Goal: Task Accomplishment & Management: Manage account settings

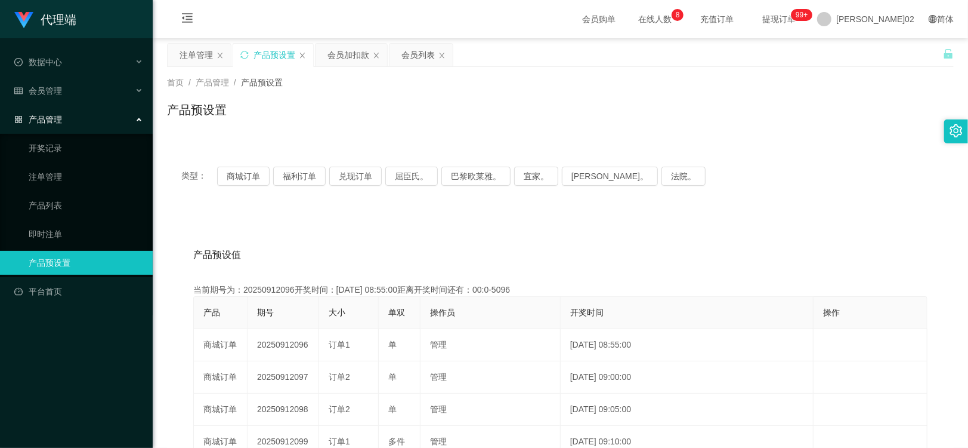
click at [348, 52] on div "会员加扣款" at bounding box center [349, 55] width 42 height 23
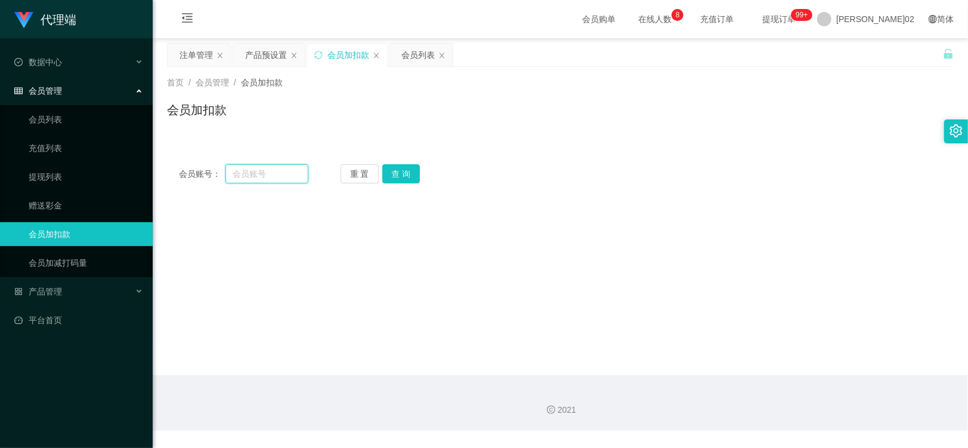
drag, startPoint x: 275, startPoint y: 177, endPoint x: 332, endPoint y: 177, distance: 56.7
click at [276, 178] on input "text" at bounding box center [267, 173] width 83 height 19
paste input "kokancha"
click at [393, 171] on button "查 询" at bounding box center [402, 173] width 38 height 19
click at [296, 167] on input "kokancha" at bounding box center [267, 173] width 83 height 19
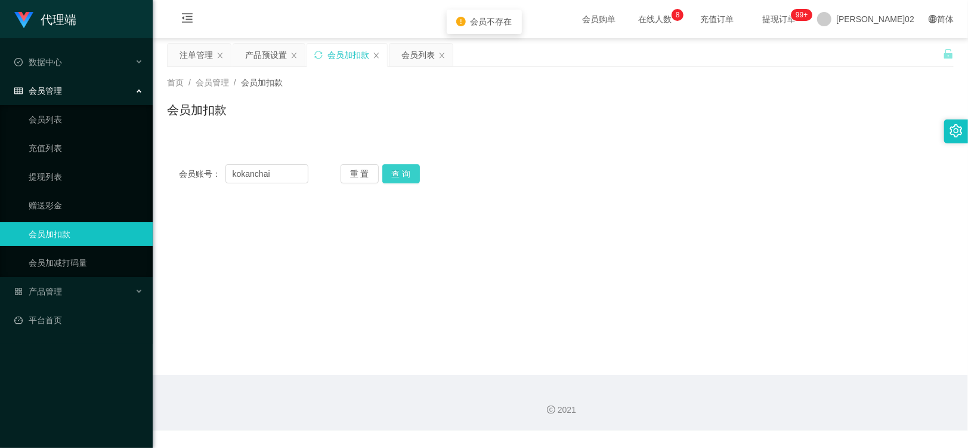
click at [408, 170] on button "查 询" at bounding box center [402, 173] width 38 height 19
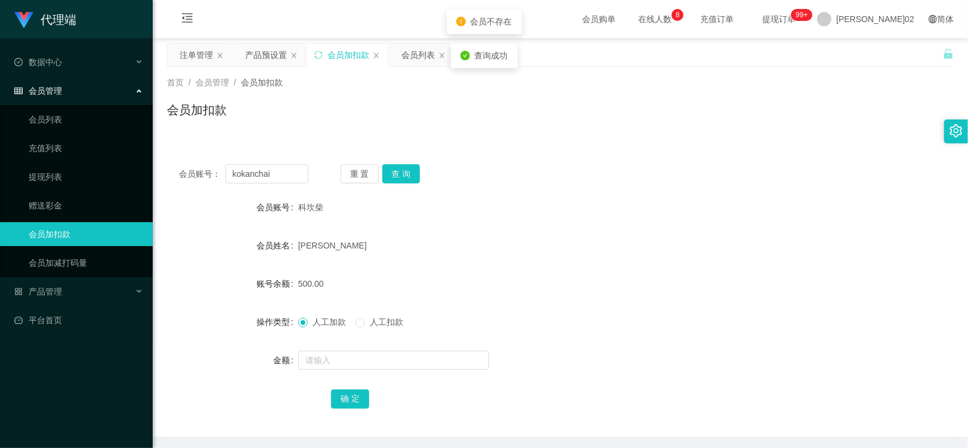
click at [604, 227] on form "会员账号 科坎柴 会员姓名 黄世伟 账号余额 500.00 操作类型 人工加款 人工扣款 金额 确 定" at bounding box center [560, 302] width 787 height 215
drag, startPoint x: 276, startPoint y: 177, endPoint x: 295, endPoint y: 172, distance: 19.3
click at [140, 174] on section "代理端 数据中心 会员管理 会员列表 充值列表 提现列表 赠送彩金 会员加扣款 会员加减打码量 产品管理 开奖记录 注单管理 产品列表 即时注单 产品预设置 …" at bounding box center [484, 246] width 968 height 492
paste input "Sam950702"
type input "Sam950702"
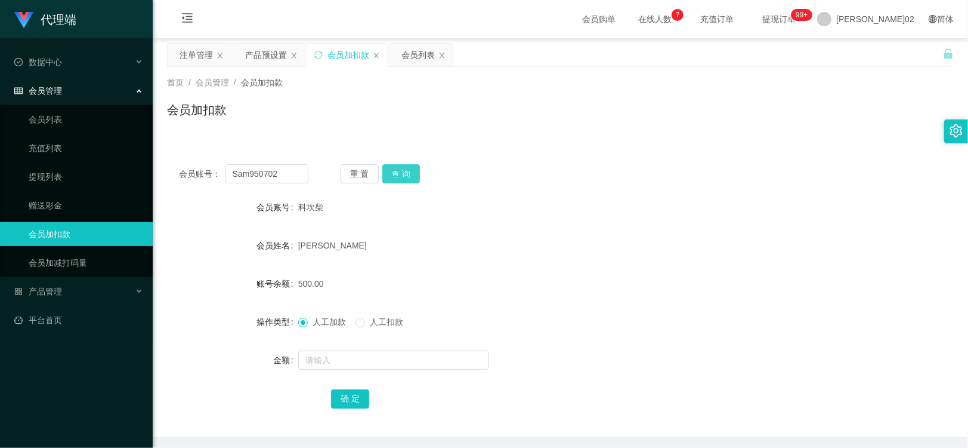
click at [414, 170] on button "查 询" at bounding box center [402, 173] width 38 height 19
click at [258, 51] on div "产品预设置" at bounding box center [266, 55] width 42 height 23
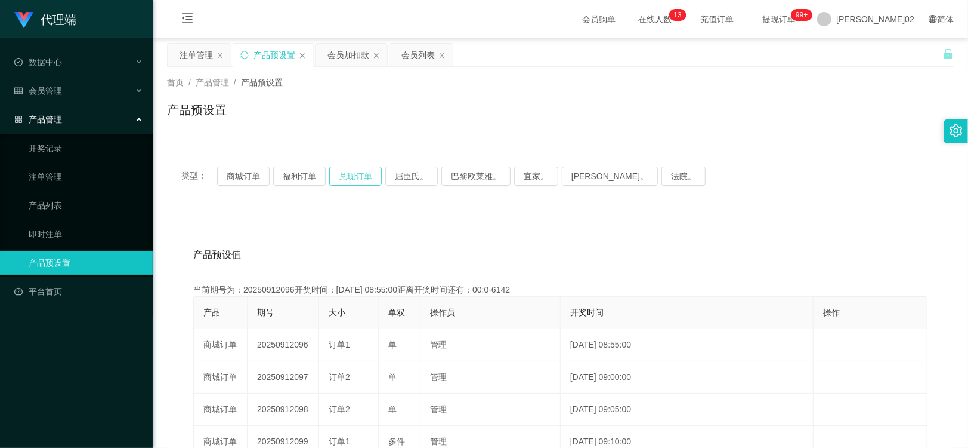
click at [366, 174] on button "兑现订单" at bounding box center [355, 175] width 53 height 19
click at [413, 152] on div "类型： 商城订单 福利订单 兑现订单 屈臣氏。 巴黎欧莱雅。 宜家。 [PERSON_NAME]。 法院。" at bounding box center [560, 176] width 787 height 48
click at [418, 136] on div "首页 / 产品管理 / 产品预设置 / 产品预设置" at bounding box center [561, 102] width 816 height 71
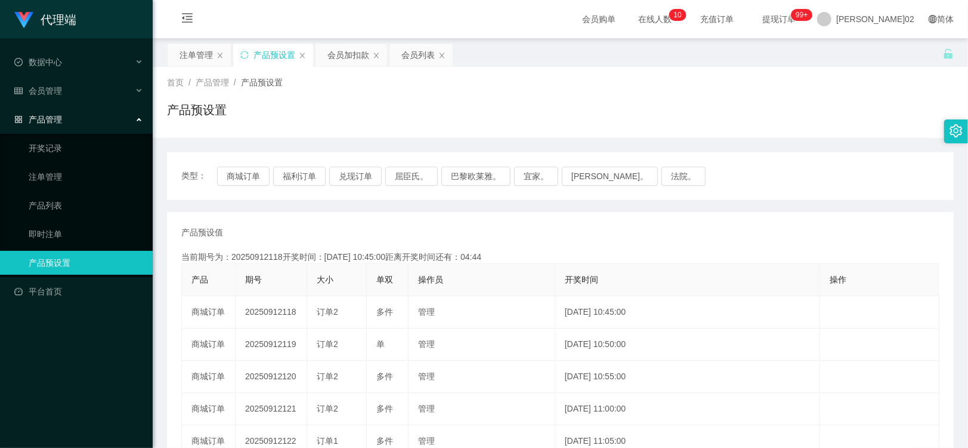
drag, startPoint x: 754, startPoint y: 200, endPoint x: 670, endPoint y: 229, distance: 88.7
click at [749, 205] on div "类型： 商城订单 福利订单 兑现订单 屈臣氏。 巴黎欧莱雅。 宜家。 [PERSON_NAME]。 法院。 产品预设值 添加期号 当前期号为：20250912…" at bounding box center [560, 411] width 787 height 519
click at [245, 179] on button "商城订单" at bounding box center [243, 175] width 53 height 19
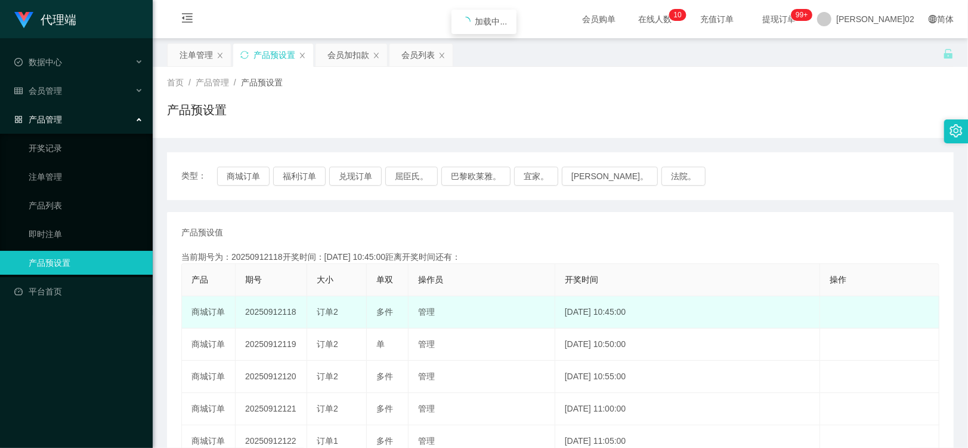
click at [267, 309] on td "20250912118" at bounding box center [272, 312] width 72 height 32
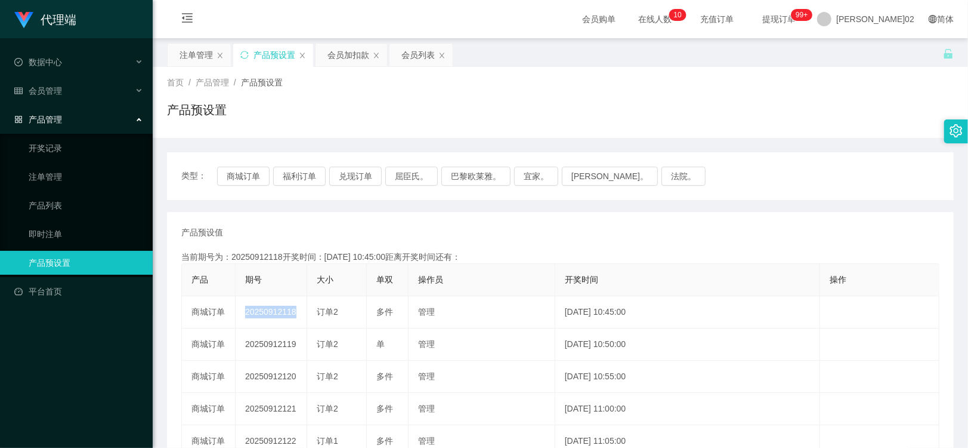
copy td "20250912118"
click at [249, 171] on button "商城订单" at bounding box center [243, 175] width 53 height 19
click at [254, 178] on button "商城订单" at bounding box center [243, 175] width 53 height 19
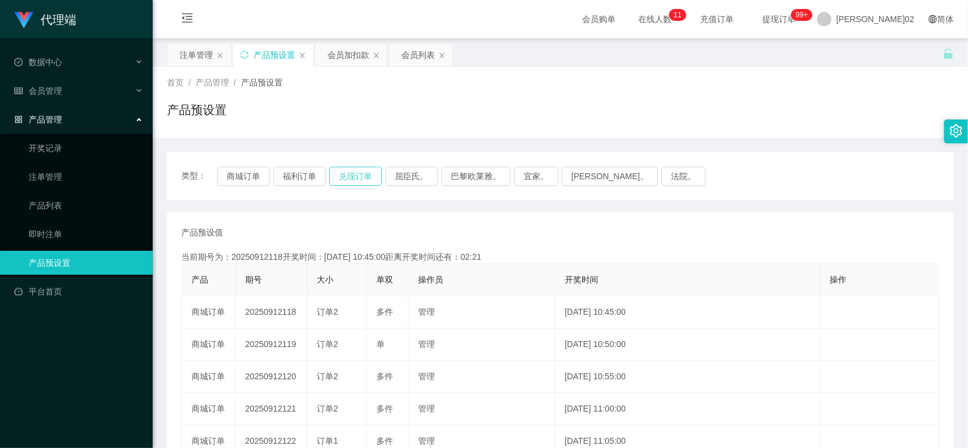
drag, startPoint x: 372, startPoint y: 186, endPoint x: 372, endPoint y: 175, distance: 10.7
click at [372, 184] on div "类型： 商城订单 福利订单 兑现订单 屈臣氏。 巴黎欧莱雅。 宜家。 [PERSON_NAME]。 法院。" at bounding box center [560, 176] width 787 height 48
click at [372, 175] on button "兑现订单" at bounding box center [355, 175] width 53 height 19
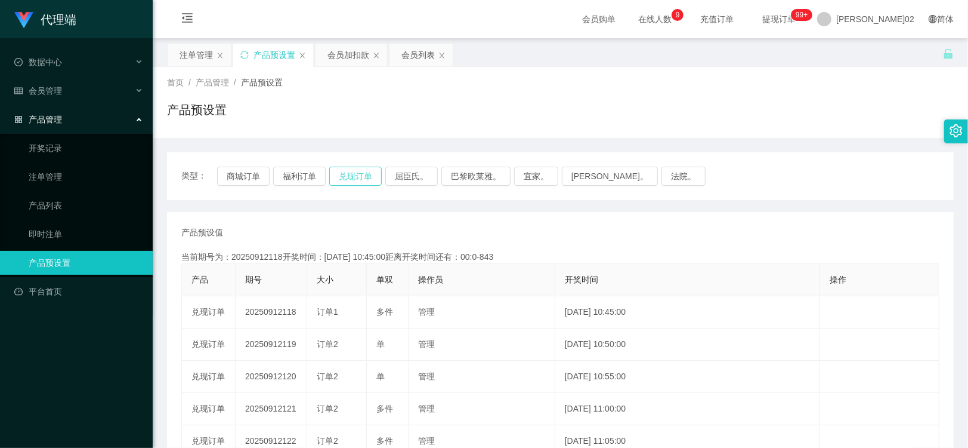
click at [346, 174] on button "兑现订单" at bounding box center [355, 175] width 53 height 19
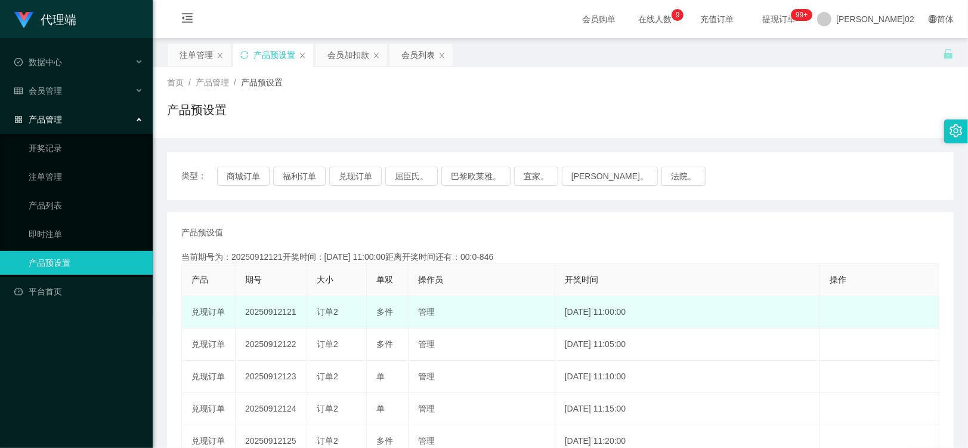
click at [277, 314] on td "20250912121" at bounding box center [272, 312] width 72 height 32
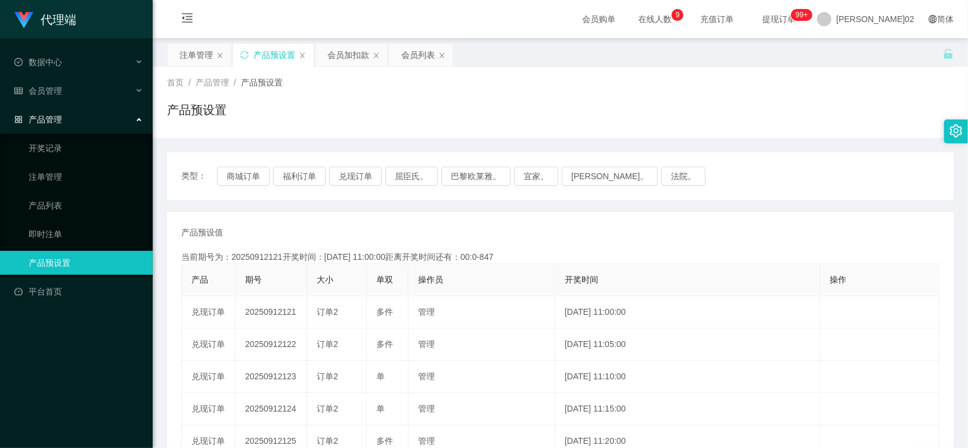
click at [623, 248] on div "产品预设值 添加期号 当前期号为：20250912121开奖时间：[DATE] 11:00:00距离开奖时间还有：00:0-847 产品 期号 大小 单双 操…" at bounding box center [560, 441] width 758 height 430
click at [365, 175] on button "兑现订单" at bounding box center [355, 175] width 53 height 19
click at [360, 175] on button "兑现订单" at bounding box center [355, 175] width 53 height 19
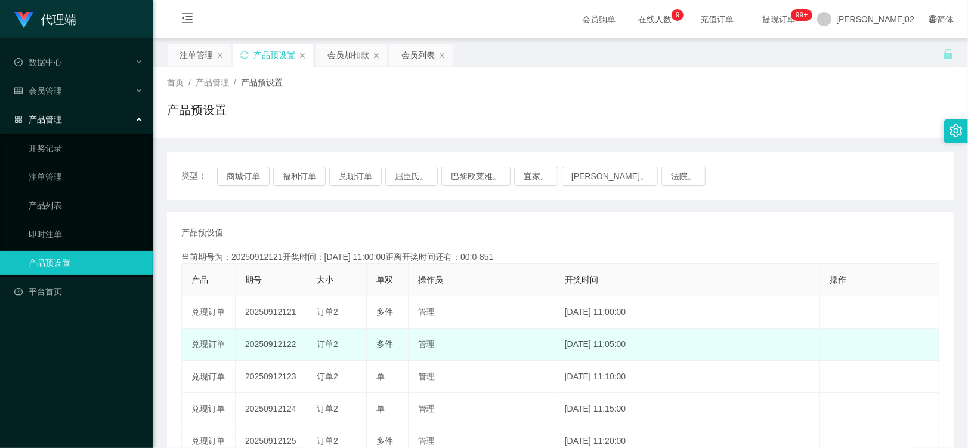
click at [271, 339] on td "20250912122" at bounding box center [272, 344] width 72 height 32
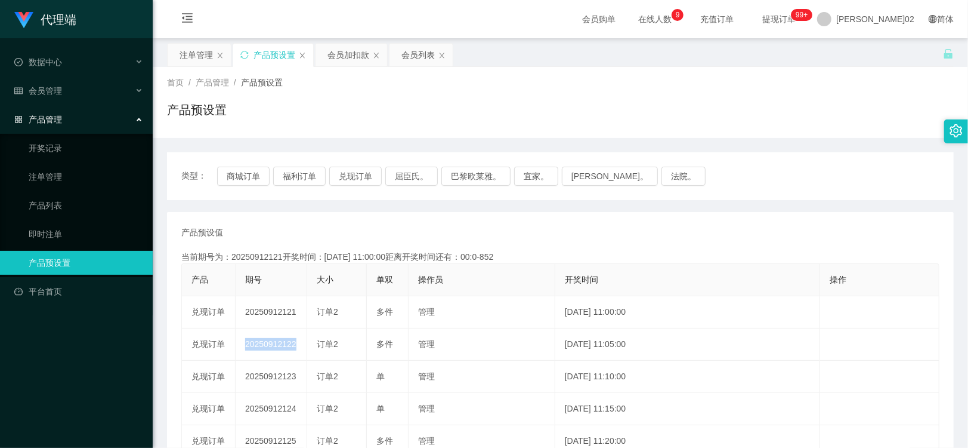
copy td "20250912122"
click at [508, 112] on div "产品预设置" at bounding box center [560, 114] width 787 height 27
click at [359, 178] on button "兑现订单" at bounding box center [355, 175] width 53 height 19
click at [360, 176] on button "兑现订单" at bounding box center [355, 175] width 53 height 19
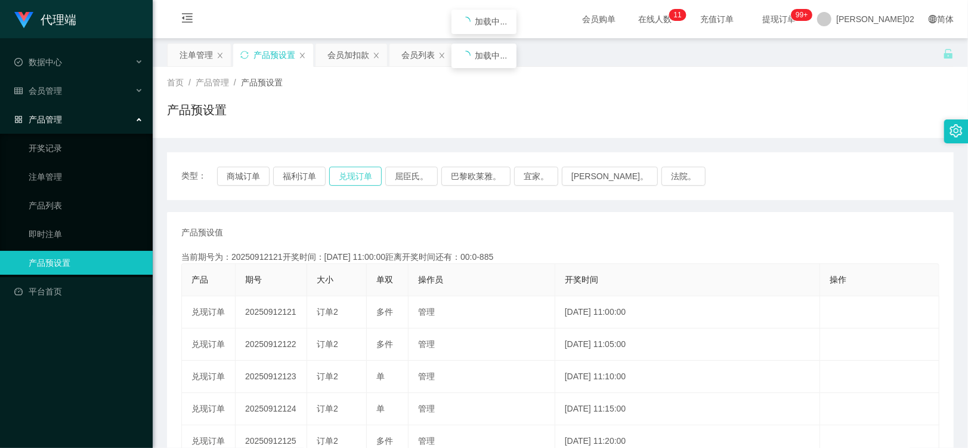
click at [360, 176] on button "兑现订单" at bounding box center [355, 175] width 53 height 19
click at [329, 165] on div "类型： 商城订单 福利订单 兑现订单 屈臣氏。 巴黎欧莱雅。 宜家。 [PERSON_NAME]。 法院。" at bounding box center [560, 176] width 787 height 48
click at [353, 170] on button "兑现订单" at bounding box center [355, 175] width 53 height 19
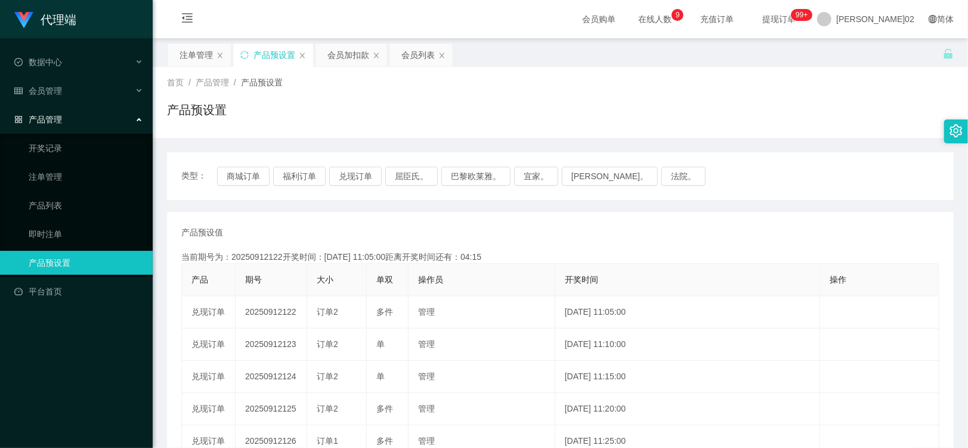
click at [706, 252] on div "当前期号为：20250912122开奖时间：2025-09-12 11:05:00距离开奖时间还有：04:15" at bounding box center [560, 257] width 758 height 13
click at [204, 66] on div "注单管理" at bounding box center [196, 55] width 33 height 23
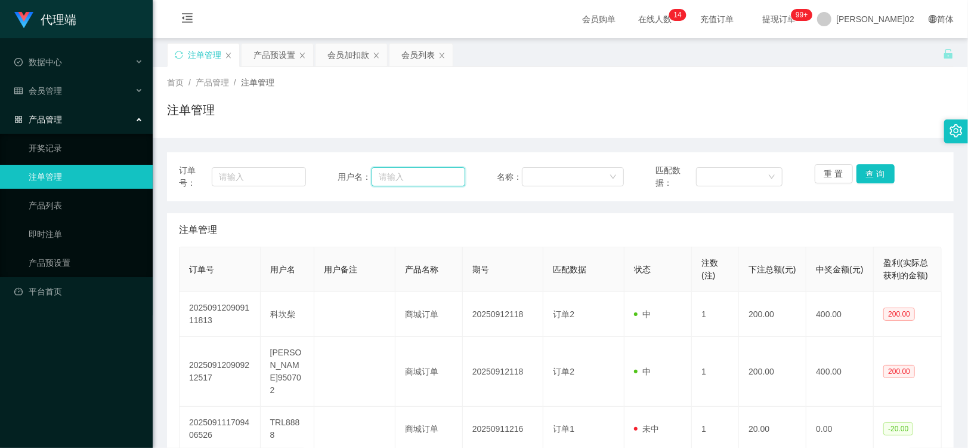
click at [380, 177] on input "text" at bounding box center [419, 176] width 94 height 19
paste input "vick861018"
type input "vick861018"
click at [868, 170] on button "查 询" at bounding box center [876, 173] width 38 height 19
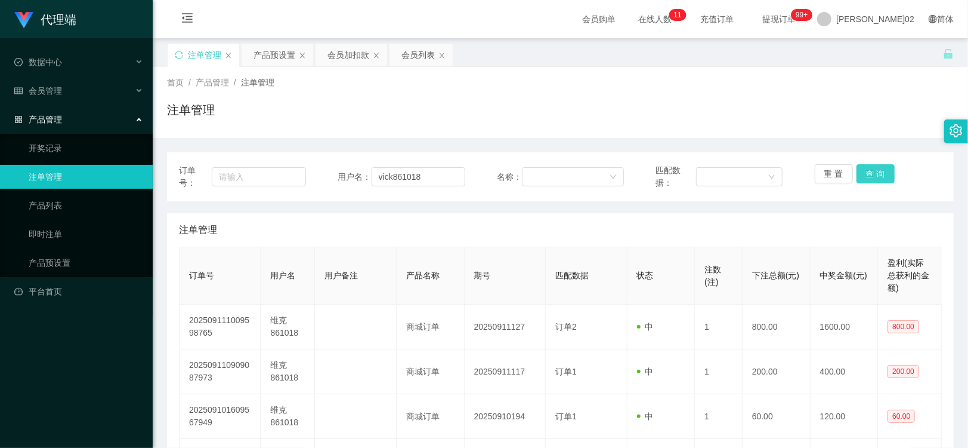
click at [860, 175] on button "查 询" at bounding box center [876, 173] width 38 height 19
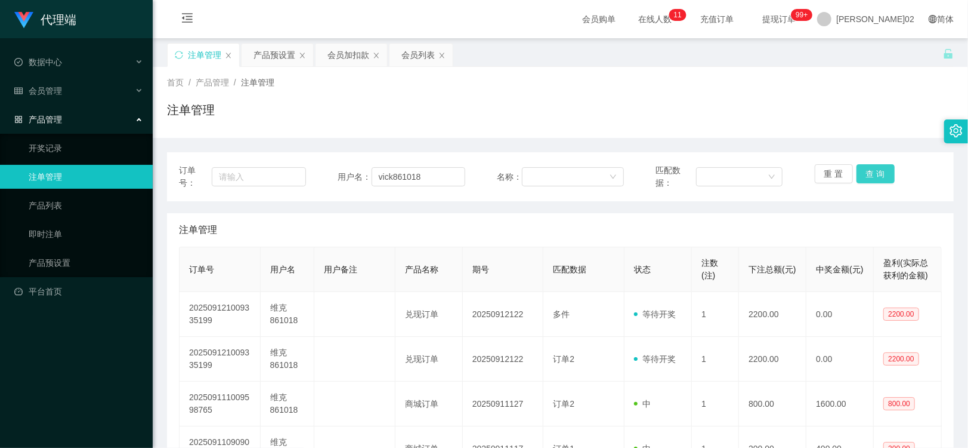
click at [866, 174] on button "查 询" at bounding box center [876, 173] width 38 height 19
click at [838, 128] on div "注单管理" at bounding box center [560, 114] width 787 height 27
click at [413, 177] on input "vick861018" at bounding box center [419, 176] width 94 height 19
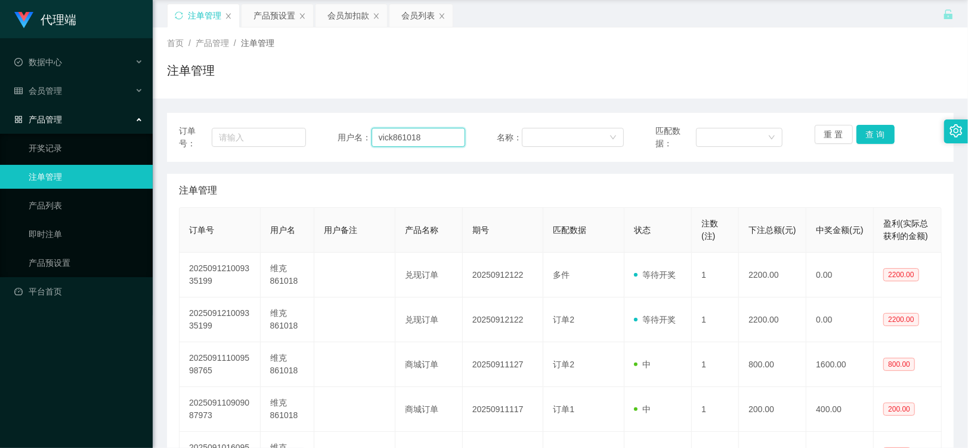
scroll to position [66, 0]
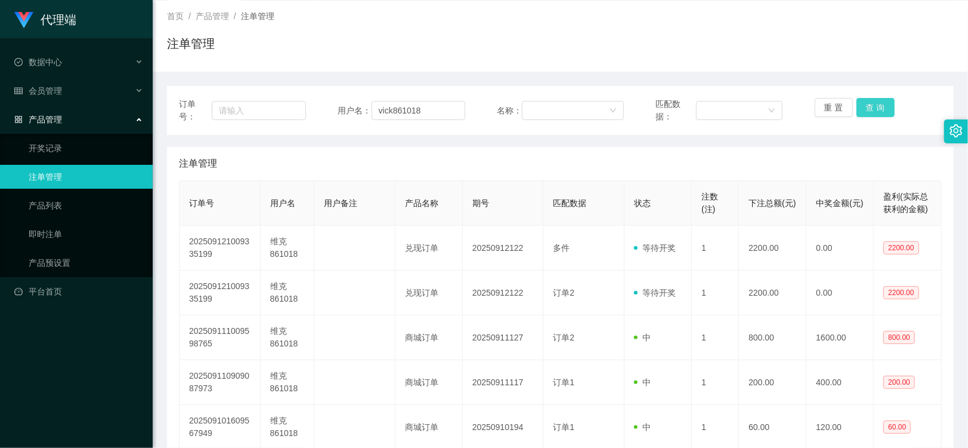
click at [875, 104] on button "查 询" at bounding box center [876, 107] width 38 height 19
click at [831, 54] on div "注单管理" at bounding box center [560, 48] width 787 height 27
drag, startPoint x: 430, startPoint y: 110, endPoint x: 272, endPoint y: 106, distance: 158.8
click at [272, 106] on div "订单号： 用户名： vick861018 名称： 匹配数据： 重 置 查 询" at bounding box center [560, 110] width 763 height 25
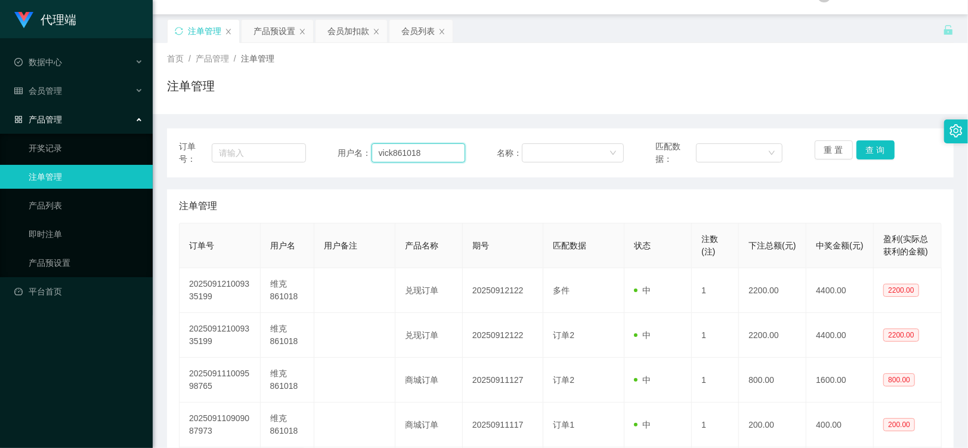
scroll to position [0, 0]
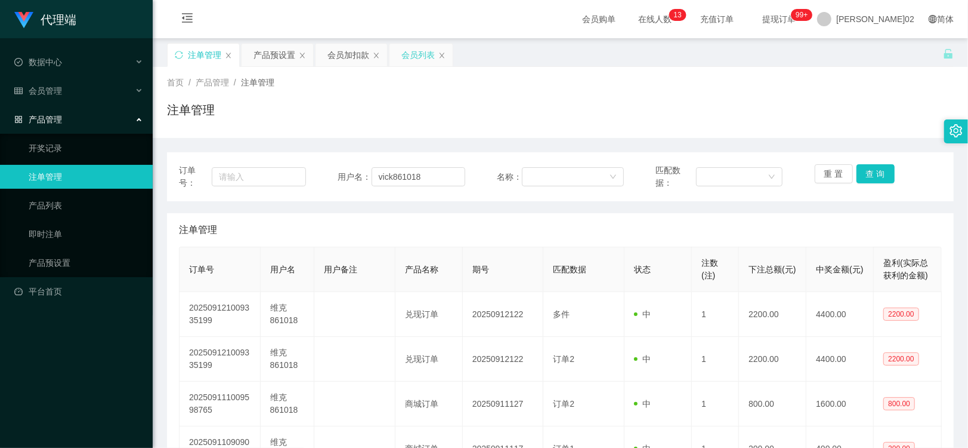
click at [408, 53] on div "会员列表" at bounding box center [418, 55] width 33 height 23
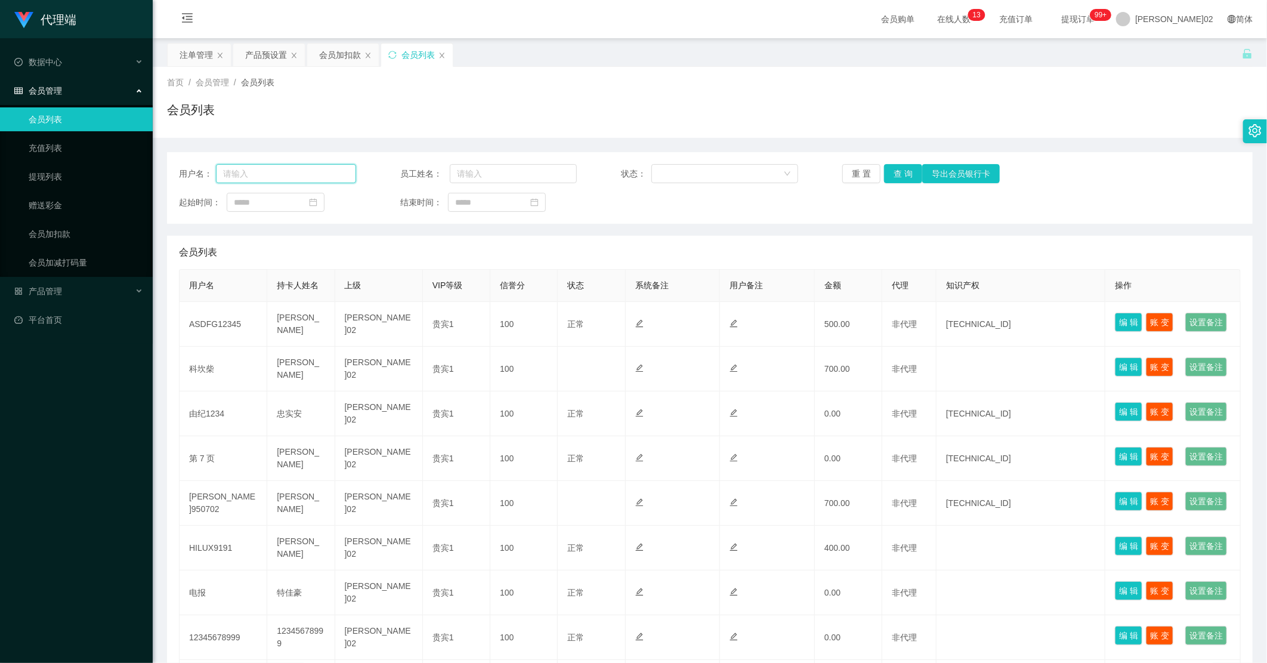
click at [299, 180] on input "text" at bounding box center [286, 173] width 140 height 19
paste input "vick861018"
type input "vick861018"
click at [903, 175] on button "查 询" at bounding box center [903, 173] width 38 height 19
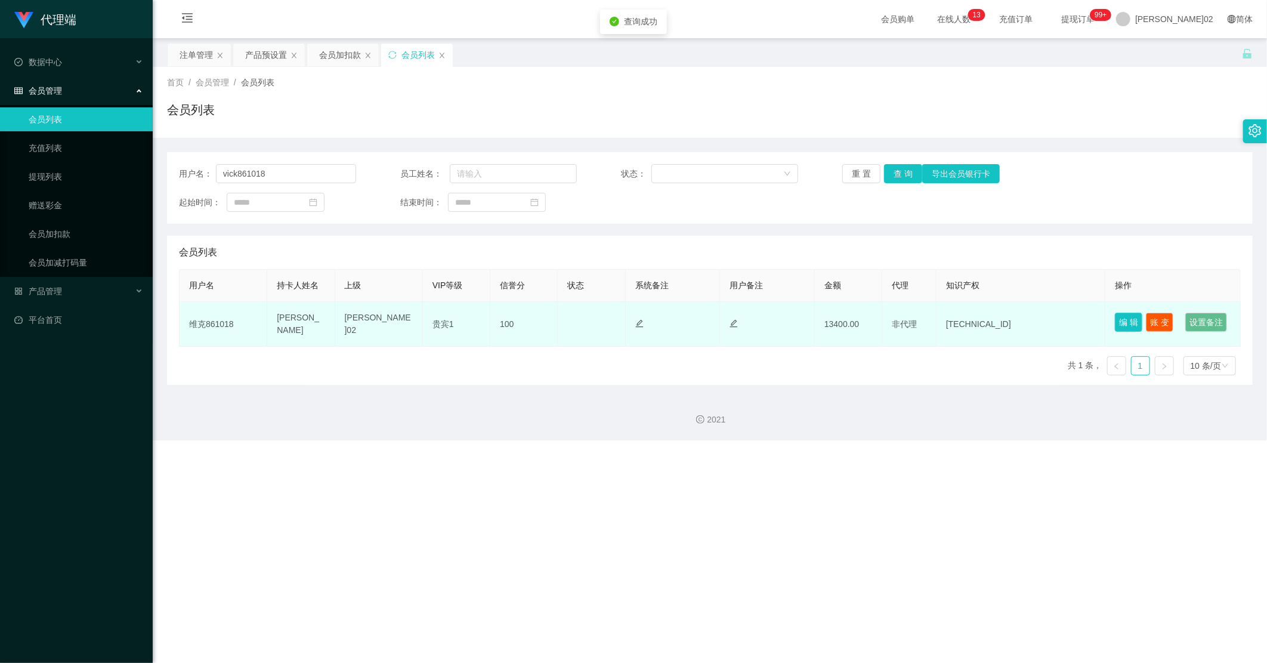
click at [968, 320] on button "编 辑" at bounding box center [1128, 322] width 27 height 19
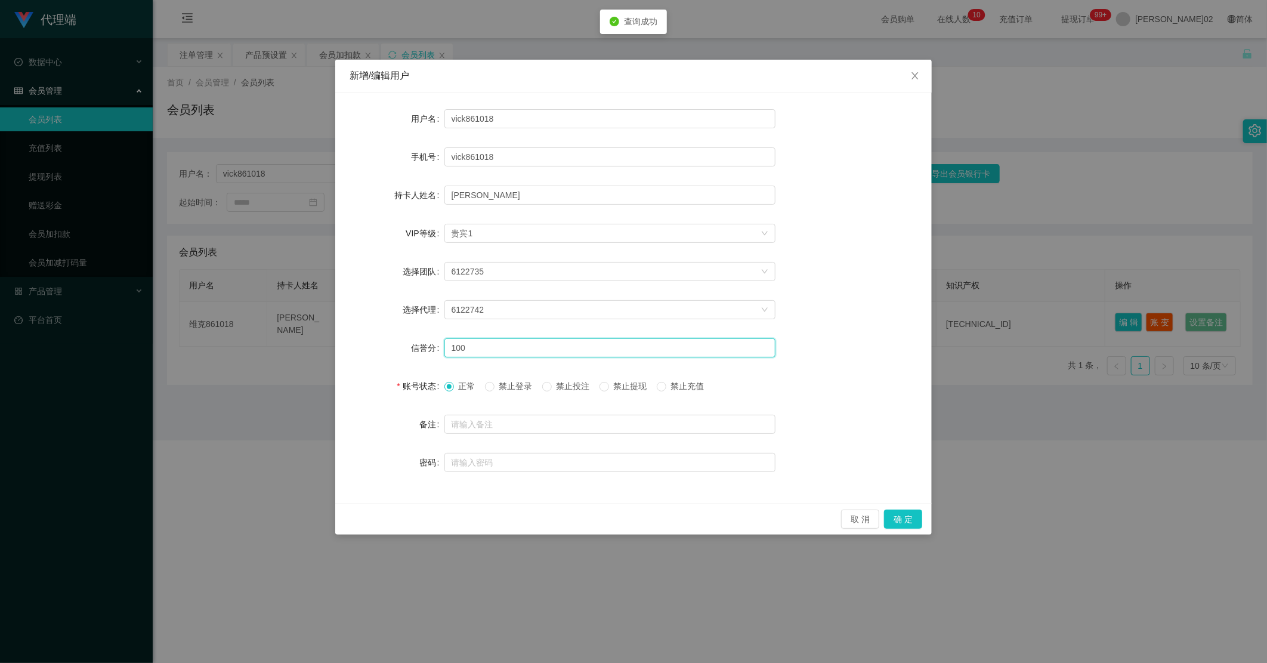
drag, startPoint x: 498, startPoint y: 346, endPoint x: 100, endPoint y: 350, distance: 398.0
click at [100, 350] on div "新增/编辑用户 用户名 vick861018 手机号 vick861018 持卡人姓名 chia jia wei VIP等级 选择VIP等级 贵宾1 选择团队…" at bounding box center [633, 331] width 1267 height 663
type input "80"
click at [909, 447] on button "确 定" at bounding box center [903, 519] width 38 height 19
